Goal: Check status: Check status

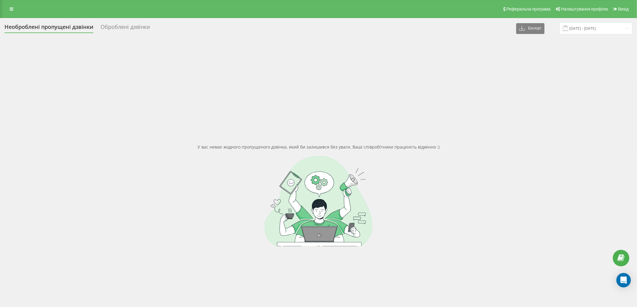
drag, startPoint x: 162, startPoint y: 145, endPoint x: 154, endPoint y: 133, distance: 14.0
click at [162, 145] on div "У вас немає жодного пропущеного дзвінка, який би залишився без уваги. Ваші спів…" at bounding box center [319, 195] width 628 height 307
click at [7, 10] on link at bounding box center [11, 9] width 11 height 8
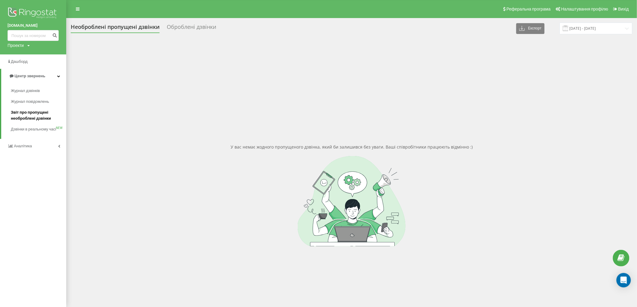
click at [18, 114] on span "Звіт про пропущені необроблені дзвінки" at bounding box center [37, 116] width 52 height 12
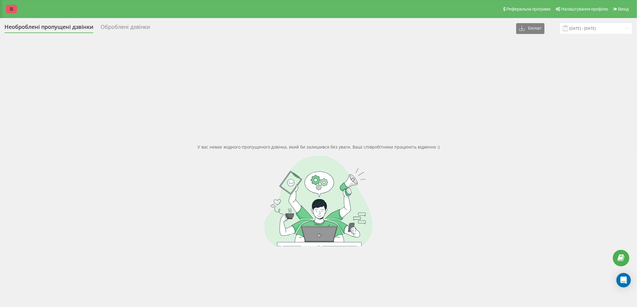
click at [7, 6] on link at bounding box center [11, 9] width 11 height 8
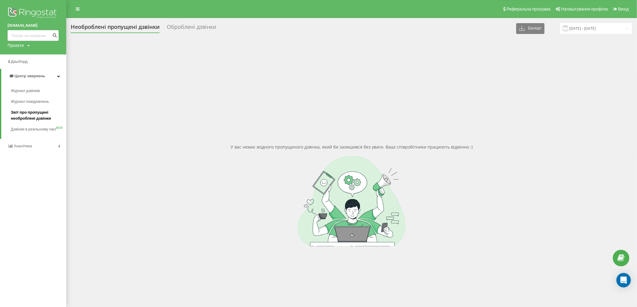
click at [31, 119] on span "Звіт про пропущені необроблені дзвінки" at bounding box center [37, 116] width 52 height 12
click at [36, 117] on span "Звіт про пропущені необроблені дзвінки" at bounding box center [37, 116] width 52 height 12
